Goal: Task Accomplishment & Management: Complete application form

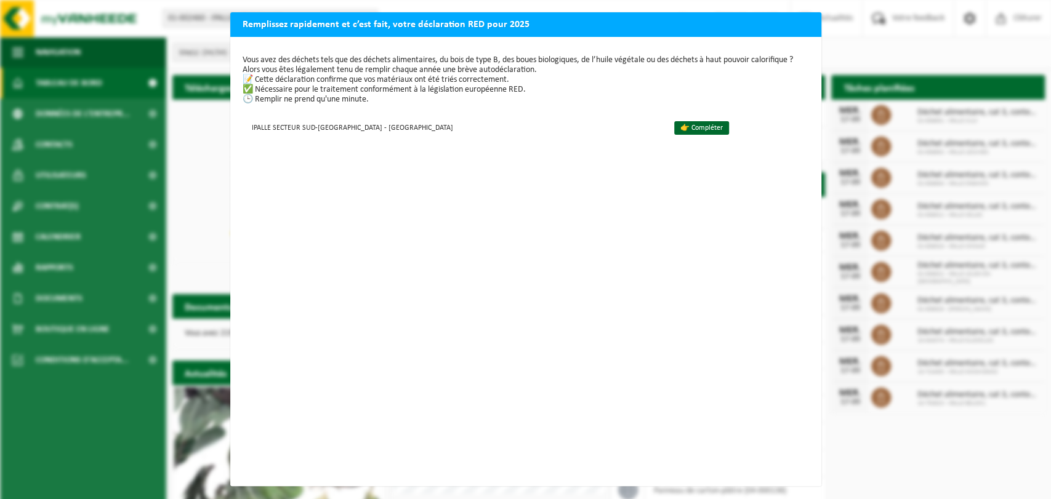
click at [868, 45] on div "Remplissez rapidement et c’est fait, votre déclaration RED pour 2025 Vous avez …" at bounding box center [525, 249] width 1051 height 499
click at [178, 49] on div "Remplissez rapidement et c’est fait, votre déclaration RED pour 2025 Vous avez …" at bounding box center [525, 249] width 1051 height 499
click at [838, 44] on div "Remplissez rapidement et c’est fait, votre déclaration RED pour 2025 Vous avez …" at bounding box center [525, 249] width 1051 height 499
click at [123, 68] on div "Remplissez rapidement et c’est fait, votre déclaration RED pour 2025 Vous avez …" at bounding box center [525, 249] width 1051 height 499
click at [65, 18] on div "Remplissez rapidement et c’est fait, votre déclaration RED pour 2025 Vous avez …" at bounding box center [525, 249] width 1051 height 499
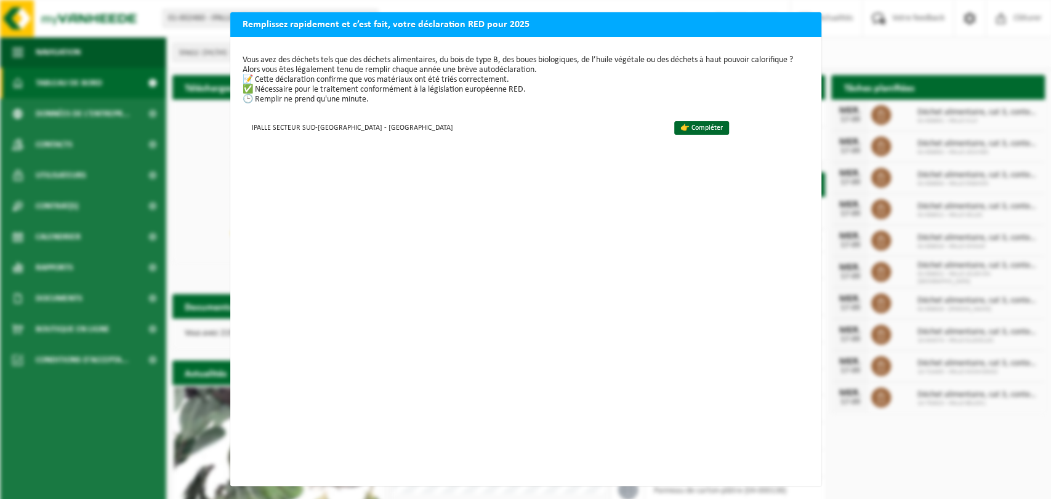
click at [781, 11] on div "Remplissez rapidement et c’est fait, votre déclaration RED pour 2025 Vous avez …" at bounding box center [525, 249] width 1051 height 499
click at [794, 123] on div "Vous avez des déchets tels que des déchets alimentaires, du bois de type B, des…" at bounding box center [525, 262] width 591 height 450
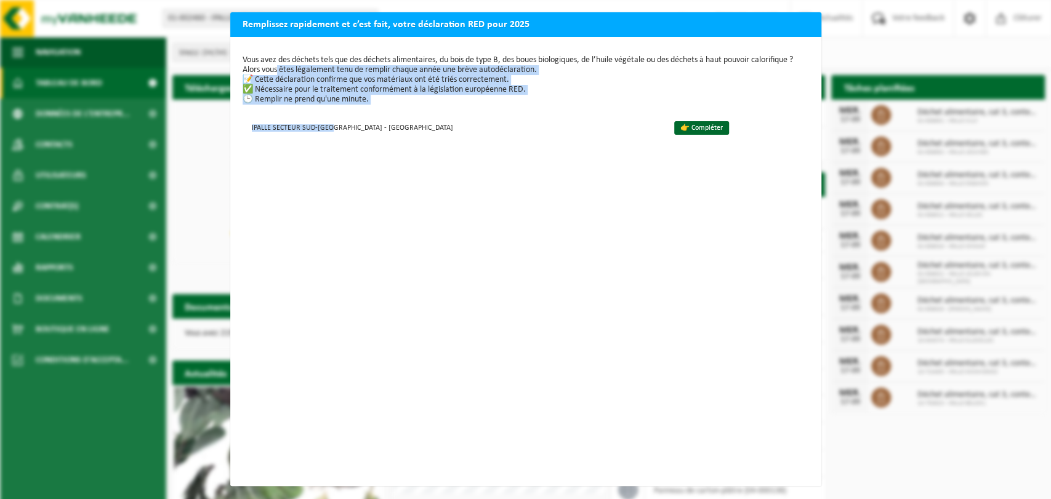
drag, startPoint x: 326, startPoint y: 118, endPoint x: 317, endPoint y: 74, distance: 44.7
click at [317, 74] on div "Vous avez des déchets tels que des déchets alimentaires, du bois de type B, des…" at bounding box center [525, 262] width 591 height 450
click at [317, 74] on p "Vous avez des déchets tels que des déchets alimentaires, du bois de type B, des…" at bounding box center [526, 79] width 567 height 49
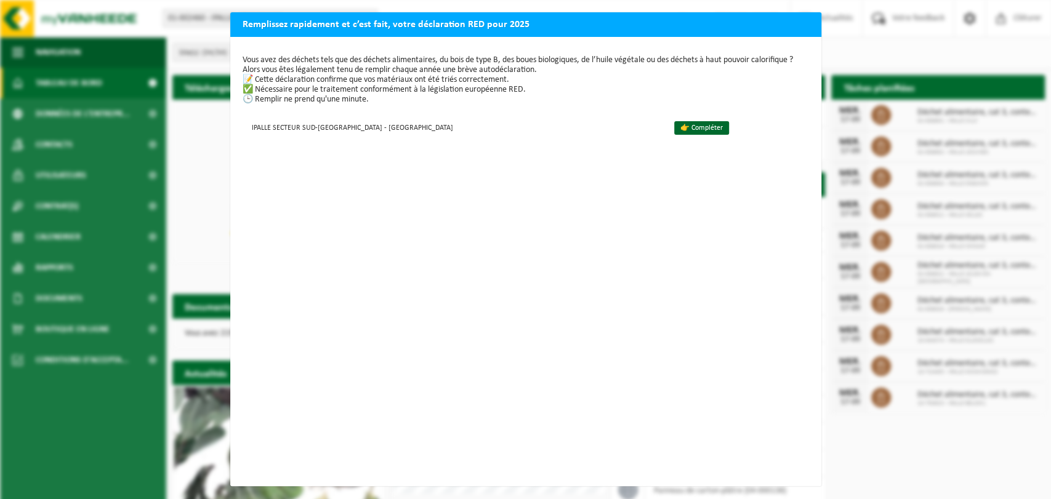
click at [865, 254] on div "Remplissez rapidement et c’est fait, votre déclaration RED pour 2025 Vous avez …" at bounding box center [525, 249] width 1051 height 499
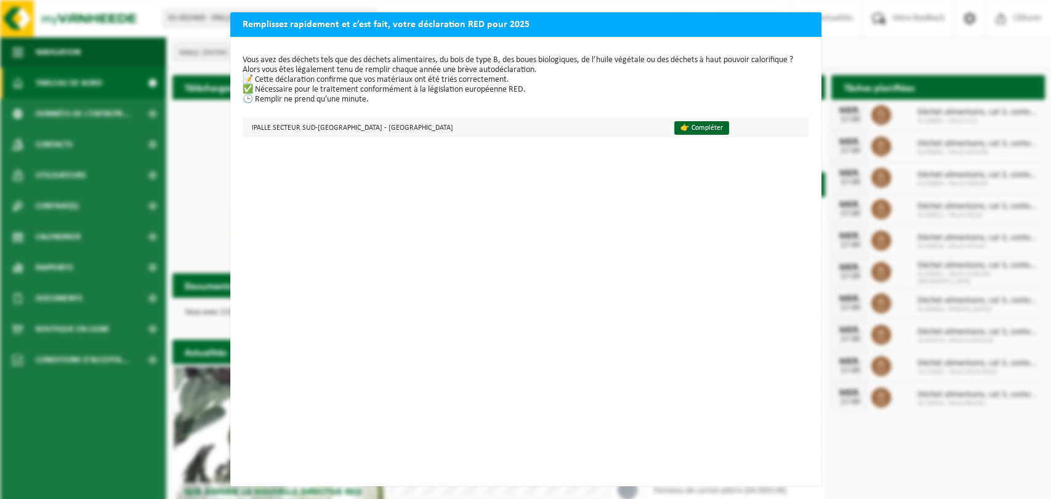
click at [287, 131] on td "IPALLE SECTEUR SUD-[GEOGRAPHIC_DATA] - [GEOGRAPHIC_DATA]" at bounding box center [453, 127] width 421 height 20
click at [181, 90] on div "Remplissez rapidement et c’est fait, votre déclaration RED pour 2025 Vous avez …" at bounding box center [525, 249] width 1051 height 499
click at [296, 26] on h2 "Remplissez rapidement et c’est fait, votre déclaration RED pour 2025" at bounding box center [525, 23] width 591 height 23
click at [866, 60] on div "Remplissez rapidement et c’est fait, votre déclaration RED pour 2025 Vous avez …" at bounding box center [525, 249] width 1051 height 499
click at [801, 18] on h2 "Remplissez rapidement et c’est fait, votre déclaration RED pour 2025" at bounding box center [525, 23] width 591 height 23
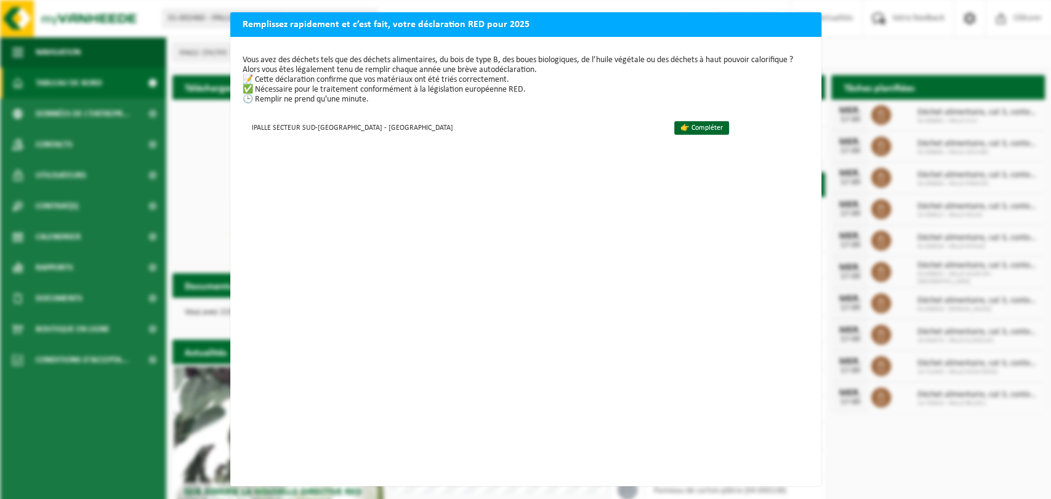
click at [811, 13] on h2 "Remplissez rapidement et c’est fait, votre déclaration RED pour 2025" at bounding box center [525, 23] width 591 height 23
click at [797, 3] on div "Remplissez rapidement et c’est fait, votre déclaration RED pour 2025 Vous avez …" at bounding box center [525, 249] width 1051 height 499
click at [664, 129] on td "👉 Compléter" at bounding box center [736, 127] width 145 height 20
click at [674, 129] on link "👉 Compléter" at bounding box center [701, 128] width 55 height 14
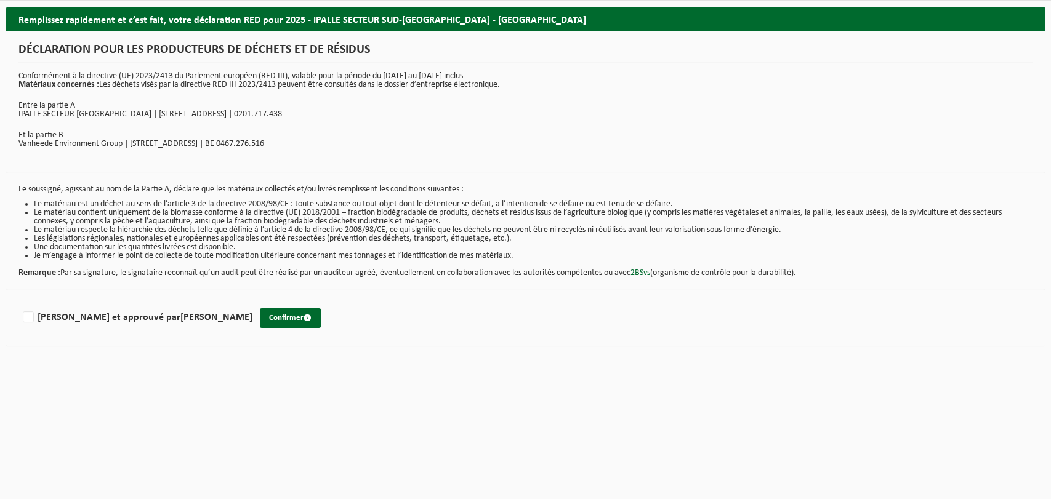
click at [476, 97] on div "DÉCLARATION POUR LES PRODUCTEURS DE DÉCHETS ET DE RÉSIDUS Conformément à la dir…" at bounding box center [525, 102] width 1039 height 142
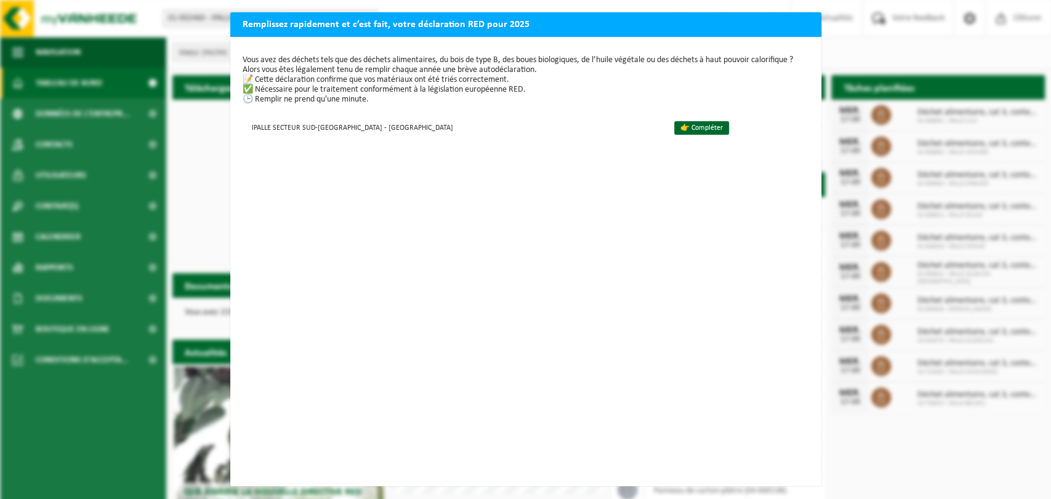
click at [214, 174] on div "Remplissez rapidement et c’est fait, votre déclaration RED pour 2025 Vous avez …" at bounding box center [525, 249] width 1051 height 499
click at [905, 211] on div "Remplissez rapidement et c’est fait, votre déclaration RED pour 2025 Vous avez …" at bounding box center [525, 249] width 1051 height 499
click at [871, 47] on div "Remplissez rapidement et c’est fait, votre déclaration RED pour 2025 Vous avez …" at bounding box center [525, 249] width 1051 height 499
click at [90, 193] on div "Remplissez rapidement et c’est fait, votre déclaration RED pour 2025 Vous avez …" at bounding box center [525, 249] width 1051 height 499
click at [846, 379] on div "Remplissez rapidement et c’est fait, votre déclaration RED pour 2025 Vous avez …" at bounding box center [525, 249] width 1051 height 499
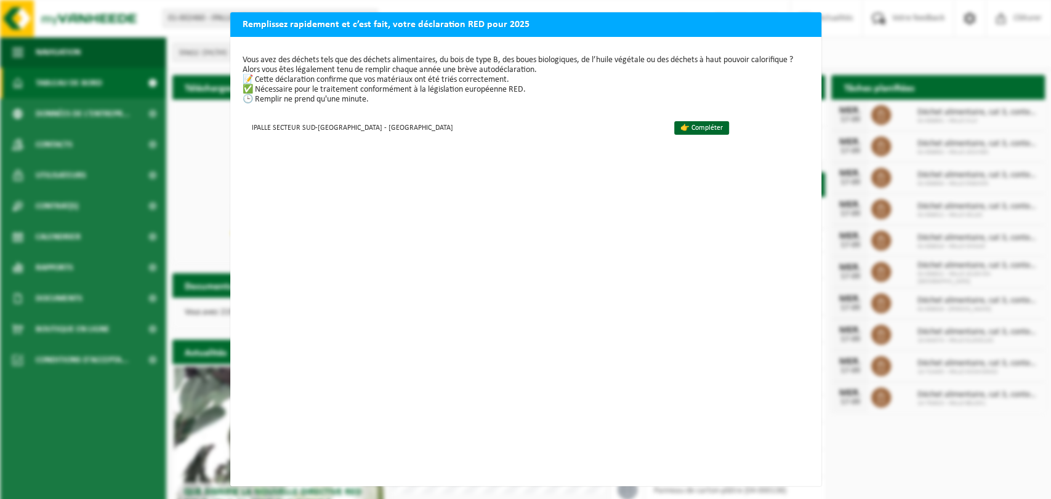
click at [846, 379] on div "Remplissez rapidement et c’est fait, votre déclaration RED pour 2025 Vous avez …" at bounding box center [525, 249] width 1051 height 499
click at [993, 25] on div "Remplissez rapidement et c’est fait, votre déclaration RED pour 2025 Vous avez …" at bounding box center [525, 249] width 1051 height 499
click at [199, 133] on div "Remplissez rapidement et c’est fait, votre déclaration RED pour 2025 Vous avez …" at bounding box center [525, 249] width 1051 height 499
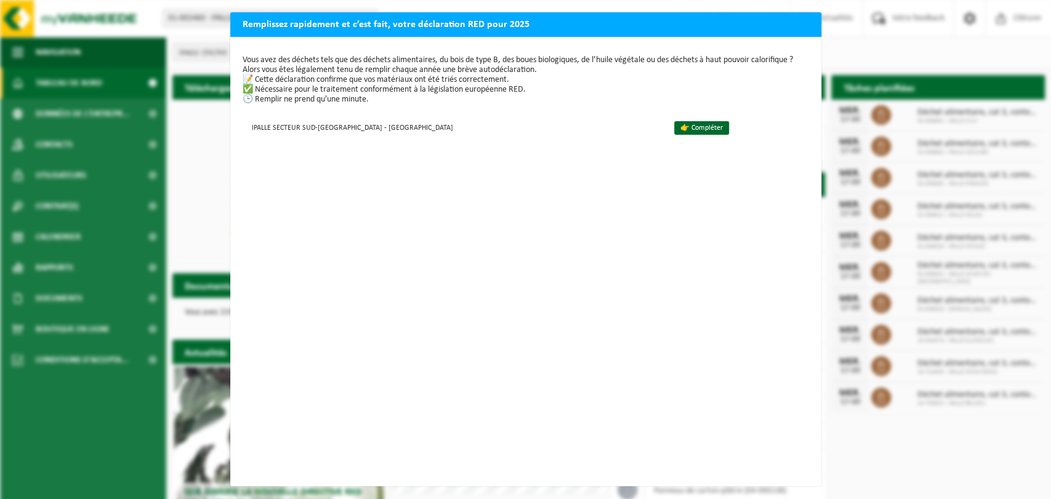
click at [963, 179] on div "Remplissez rapidement et c’est fait, votre déclaration RED pour 2025 Vous avez …" at bounding box center [525, 249] width 1051 height 499
click at [971, 13] on div "Remplissez rapidement et c’est fait, votre déclaration RED pour 2025 Vous avez …" at bounding box center [525, 249] width 1051 height 499
click at [169, 134] on div "Remplissez rapidement et c’est fait, votre déclaration RED pour 2025 Vous avez …" at bounding box center [525, 249] width 1051 height 499
click at [866, 76] on div "Remplissez rapidement et c’est fait, votre déclaration RED pour 2025 Vous avez …" at bounding box center [525, 249] width 1051 height 499
click at [848, 289] on div "Remplissez rapidement et c’est fait, votre déclaration RED pour 2025 Vous avez …" at bounding box center [525, 249] width 1051 height 499
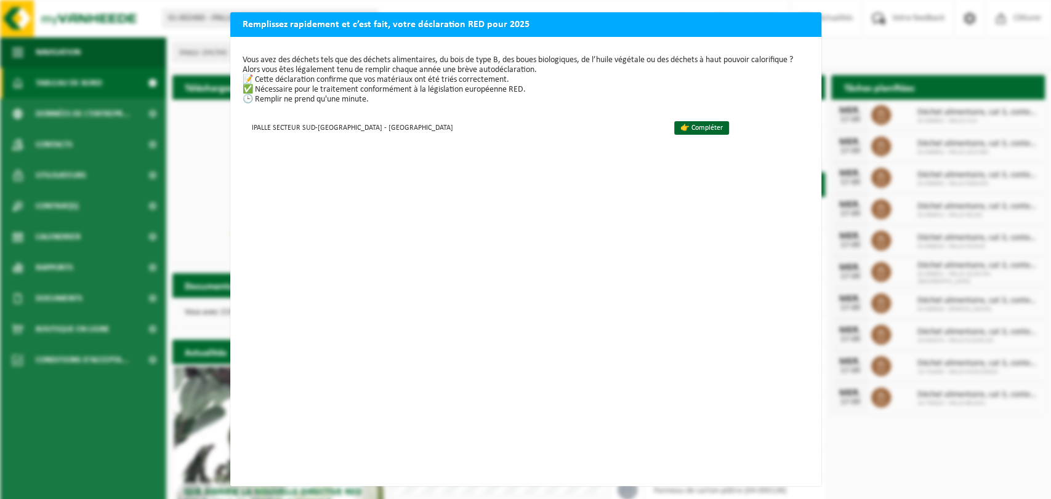
click at [844, 22] on div "Remplissez rapidement et c’est fait, votre déclaration RED pour 2025 Vous avez …" at bounding box center [525, 249] width 1051 height 499
click at [975, 45] on div "Remplissez rapidement et c’est fait, votre déclaration RED pour 2025 Vous avez …" at bounding box center [525, 249] width 1051 height 499
click at [47, 89] on div "Remplissez rapidement et c’est fait, votre déclaration RED pour 2025 Vous avez …" at bounding box center [525, 249] width 1051 height 499
click at [200, 271] on div "Remplissez rapidement et c’est fait, votre déclaration RED pour 2025 Vous avez …" at bounding box center [525, 249] width 1051 height 499
click at [674, 124] on link "👉 Compléter" at bounding box center [701, 128] width 55 height 14
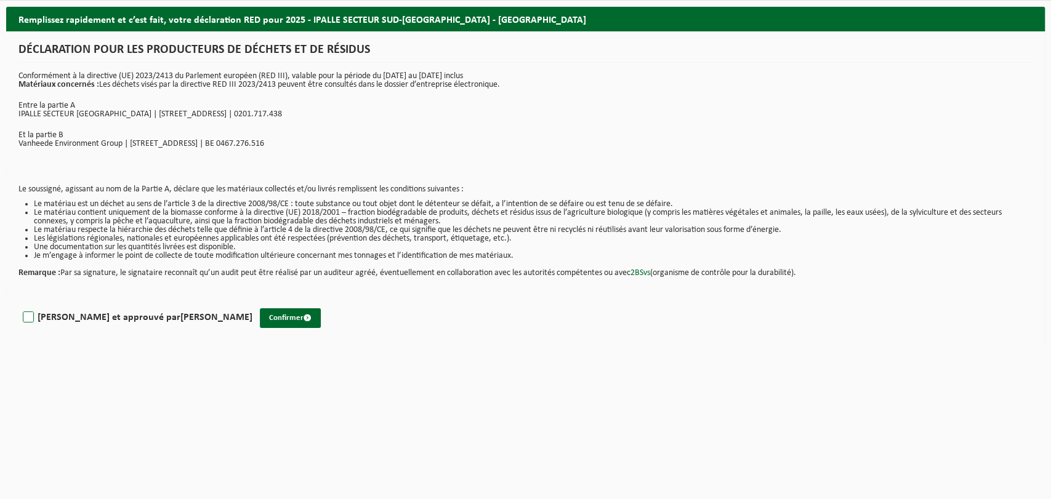
click at [27, 316] on label "[PERSON_NAME] et approuvé par [PERSON_NAME]" at bounding box center [136, 318] width 232 height 18
click at [252, 302] on input "[PERSON_NAME] et approuvé par [PERSON_NAME]" at bounding box center [252, 302] width 1 height 1
checkbox input "true"
click at [260, 315] on button "Confirmer" at bounding box center [290, 319] width 61 height 20
